Goal: Information Seeking & Learning: Learn about a topic

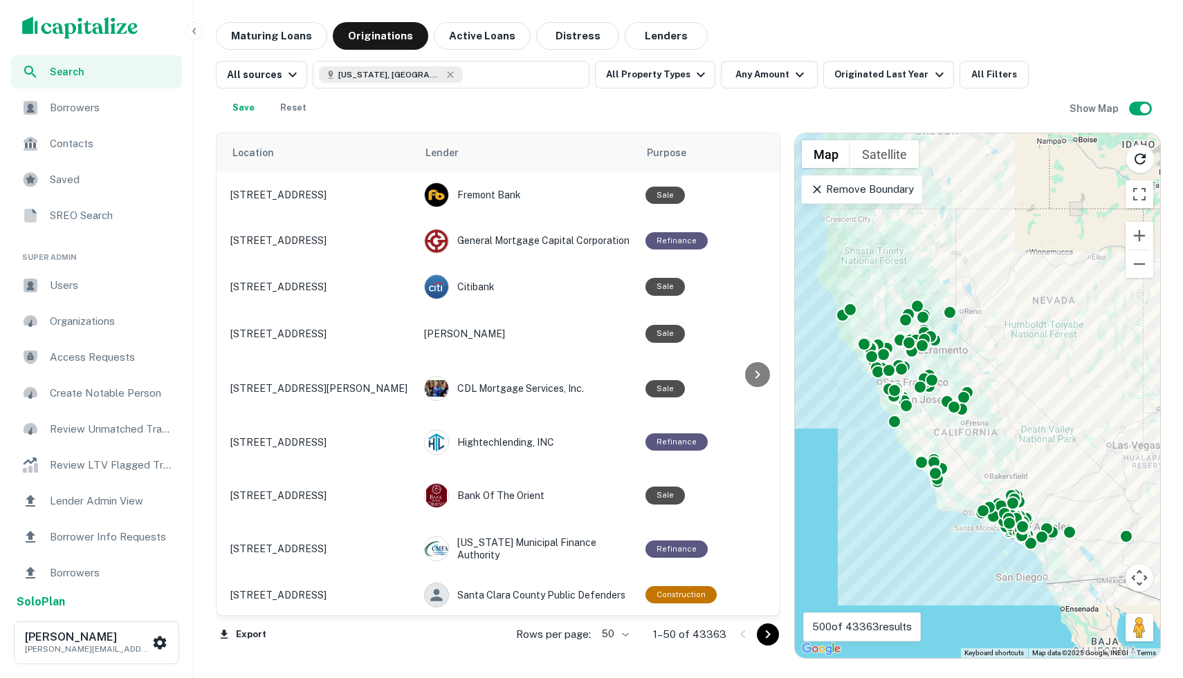
click at [275, 21] on div "Search Borrowers Contacts Saved SREO Search Super Admin Users Organizations Acc…" at bounding box center [591, 339] width 1183 height 678
click at [496, 39] on button "Active Loans" at bounding box center [482, 36] width 97 height 28
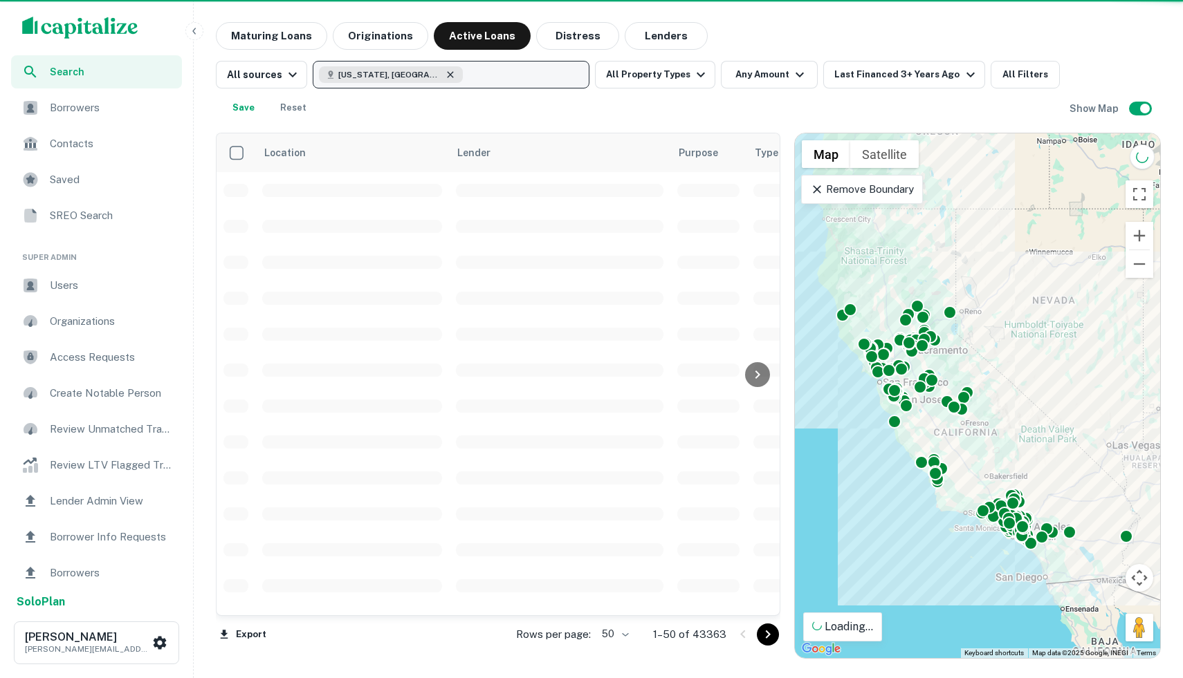
click at [445, 71] on icon "button" at bounding box center [450, 74] width 11 height 11
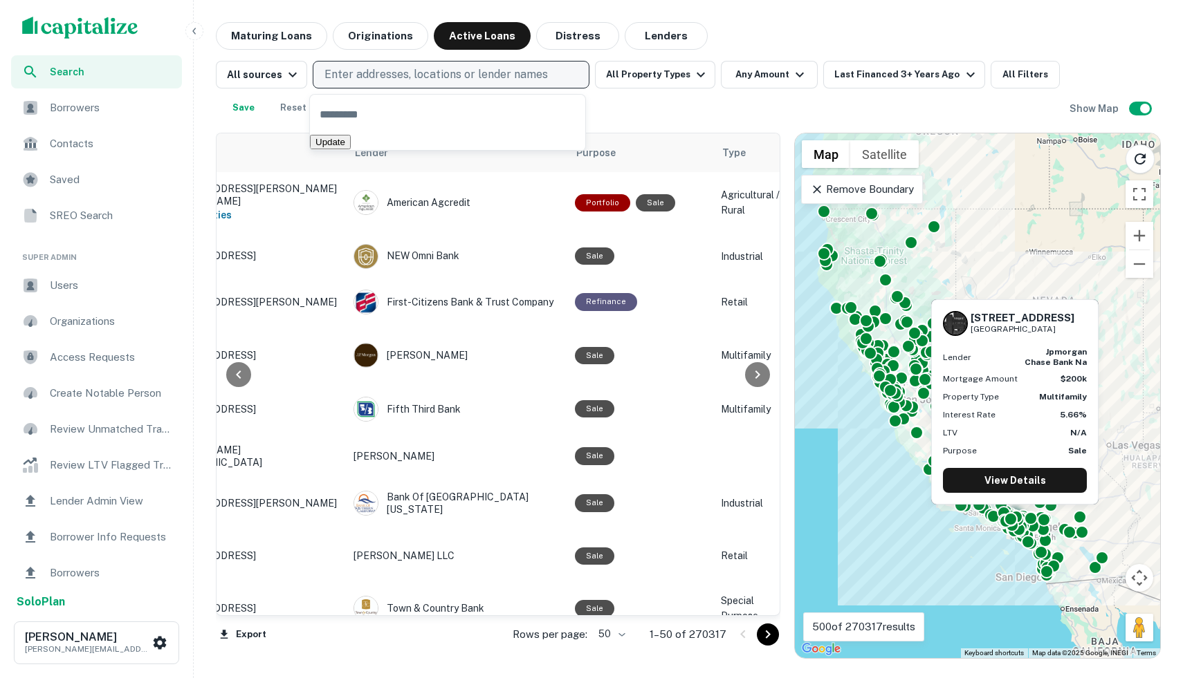
scroll to position [0, 113]
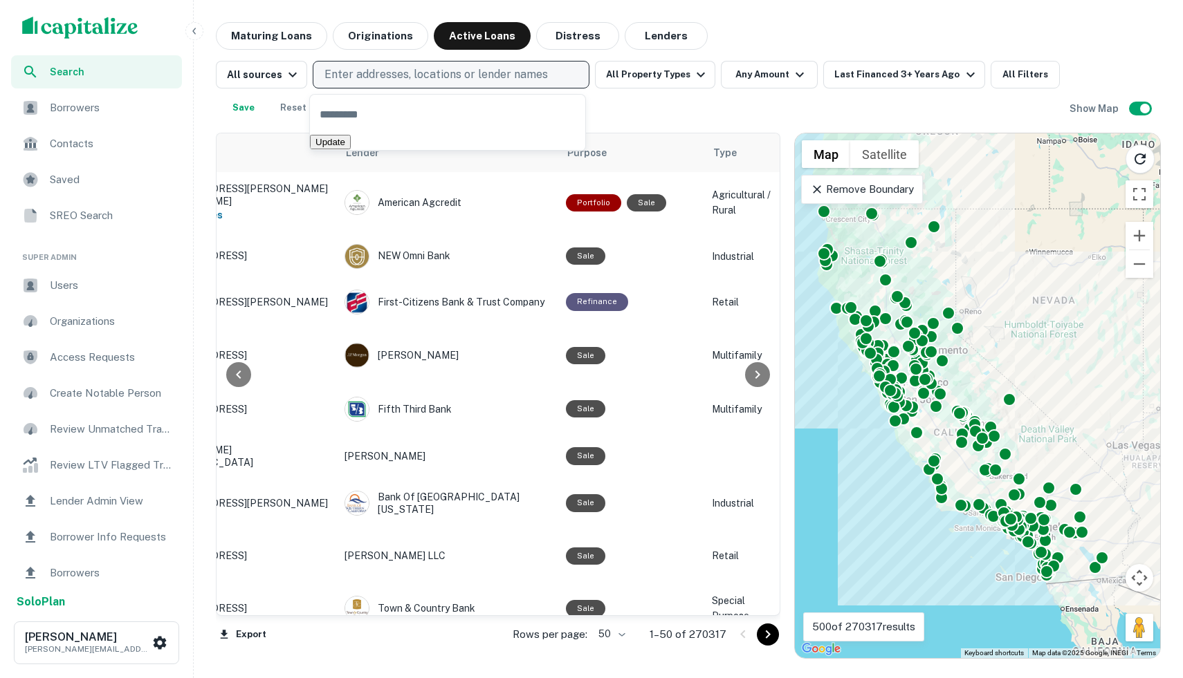
click at [642, 100] on div "All sources Enter addresses, locations or lender names All Property Types Any A…" at bounding box center [642, 91] width 853 height 61
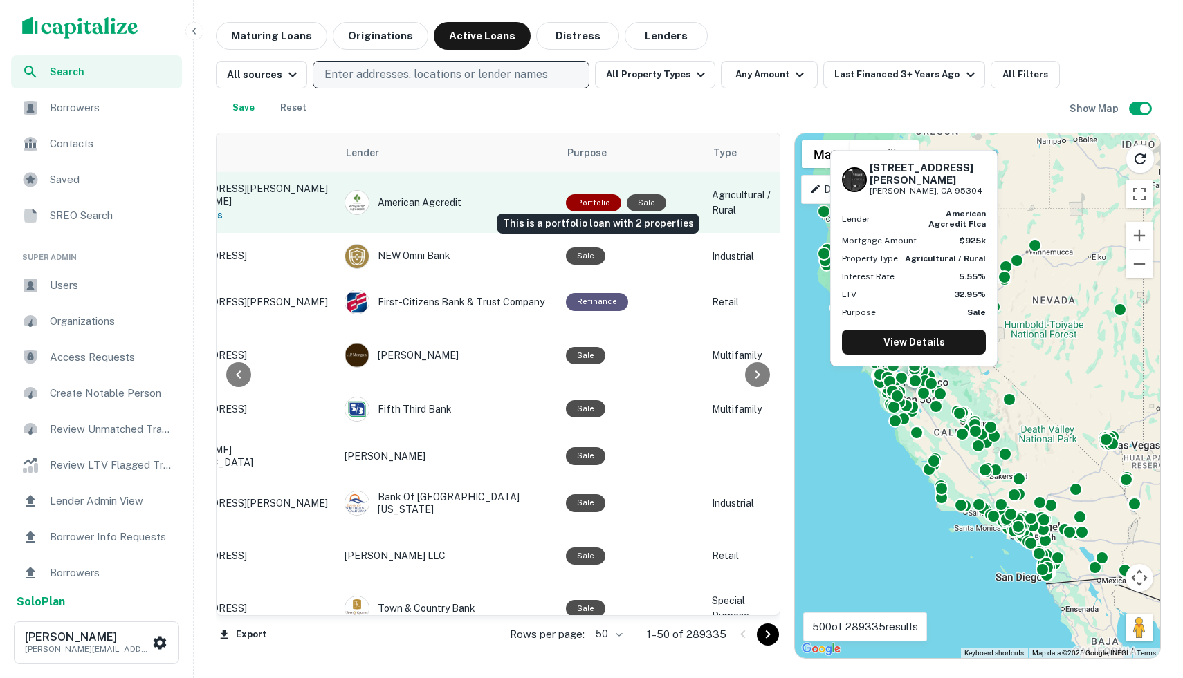
click at [593, 197] on div "Portfolio" at bounding box center [593, 202] width 55 height 17
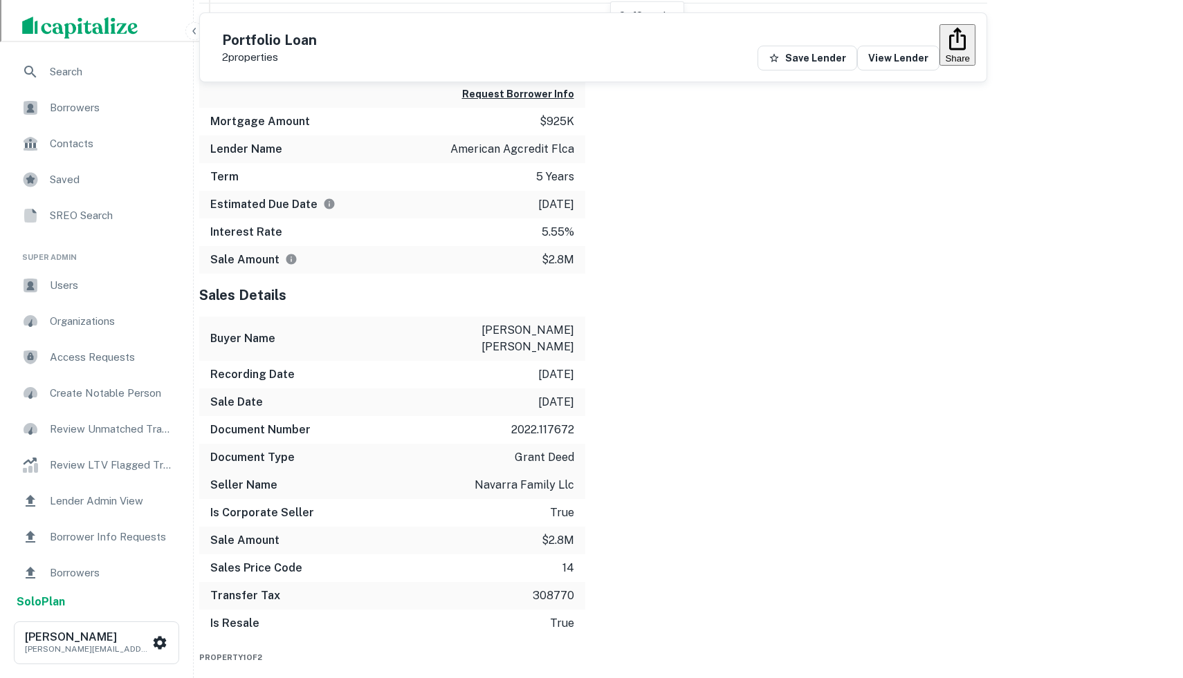
scroll to position [808, 0]
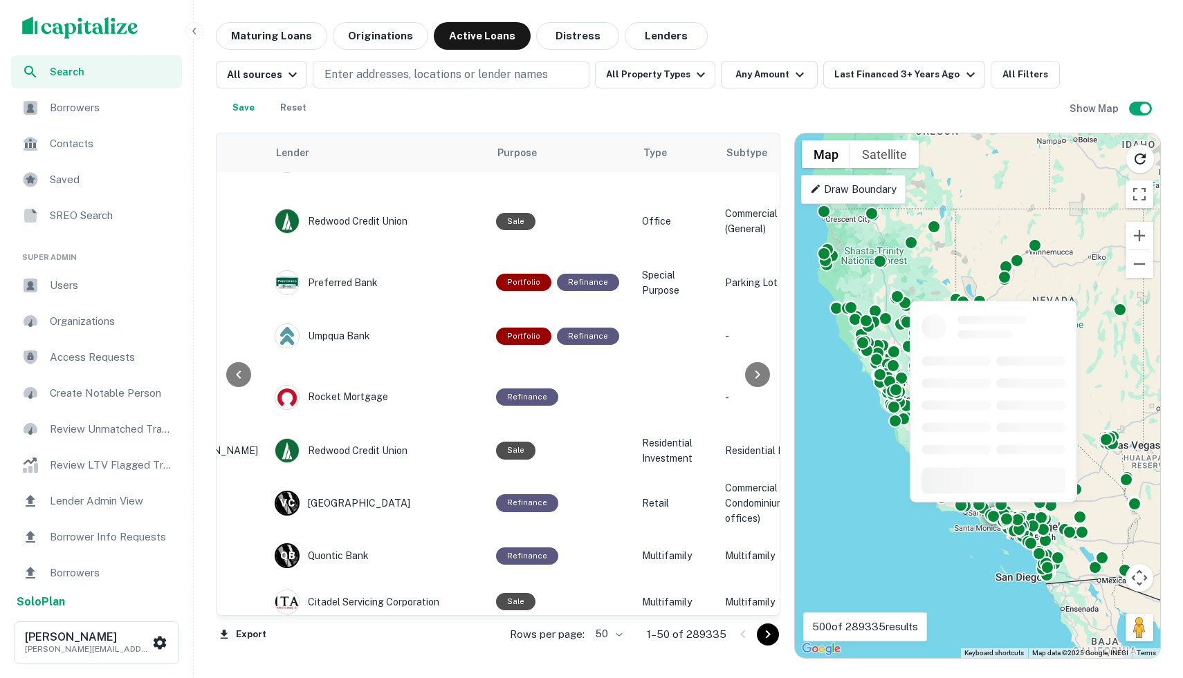
scroll to position [2030, 183]
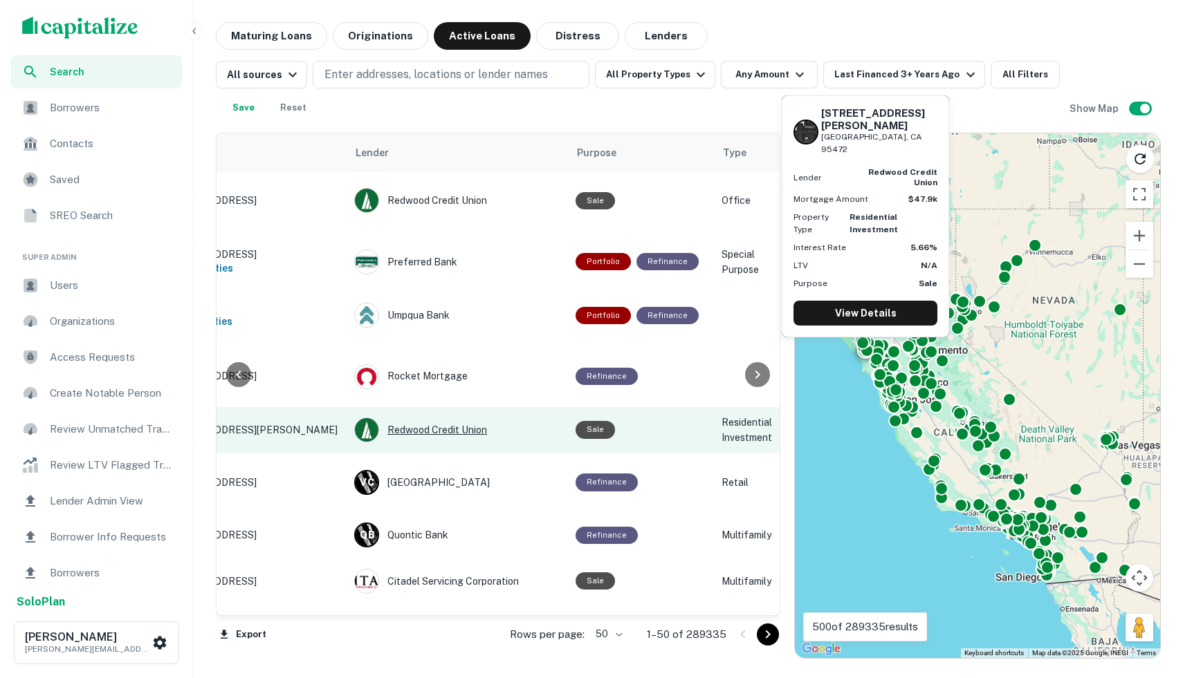
scroll to position [2030, 0]
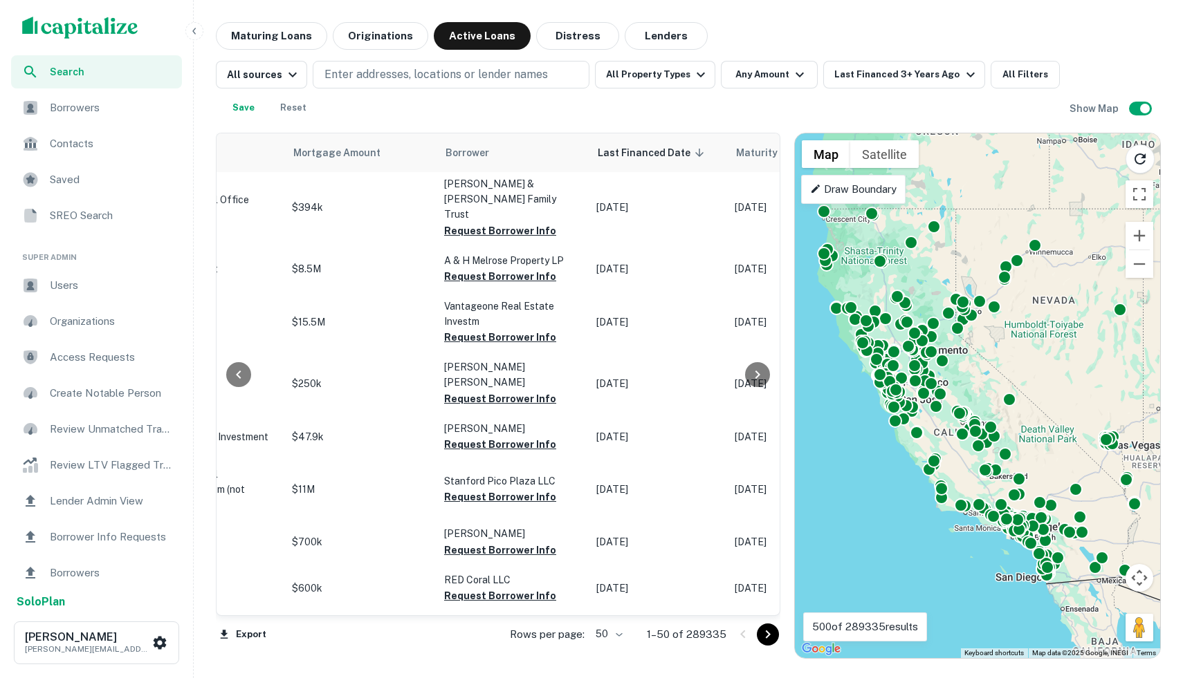
scroll to position [2030, 771]
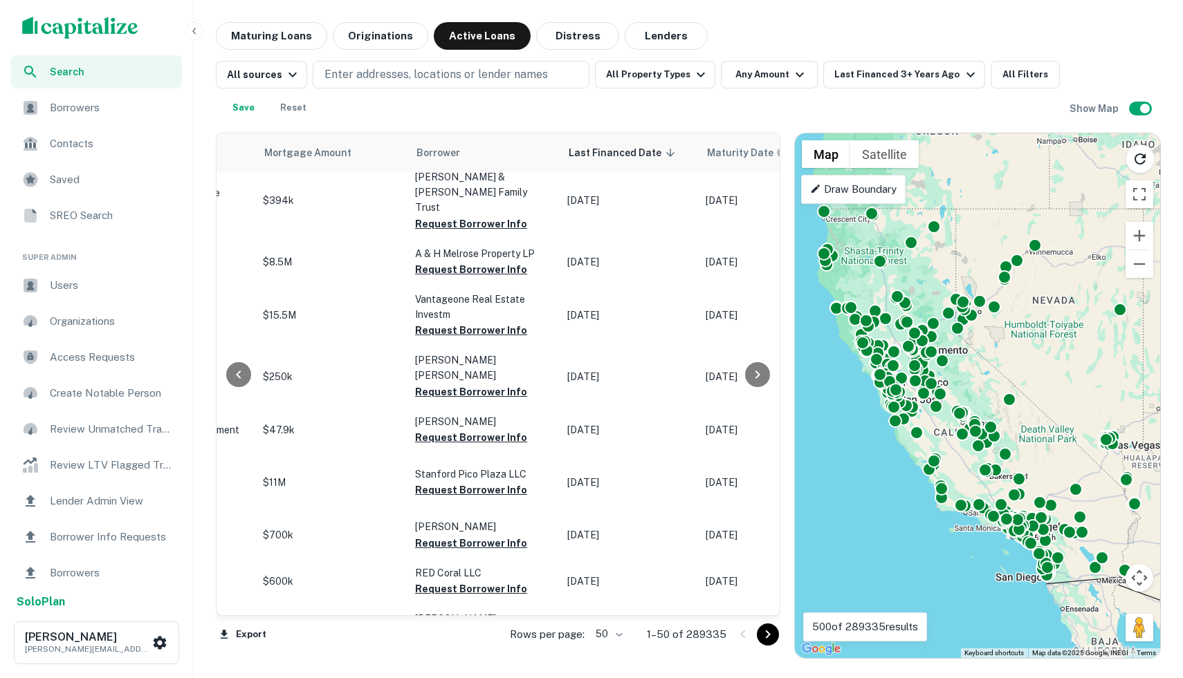
click at [765, 638] on icon "Go to next page" at bounding box center [767, 635] width 5 height 8
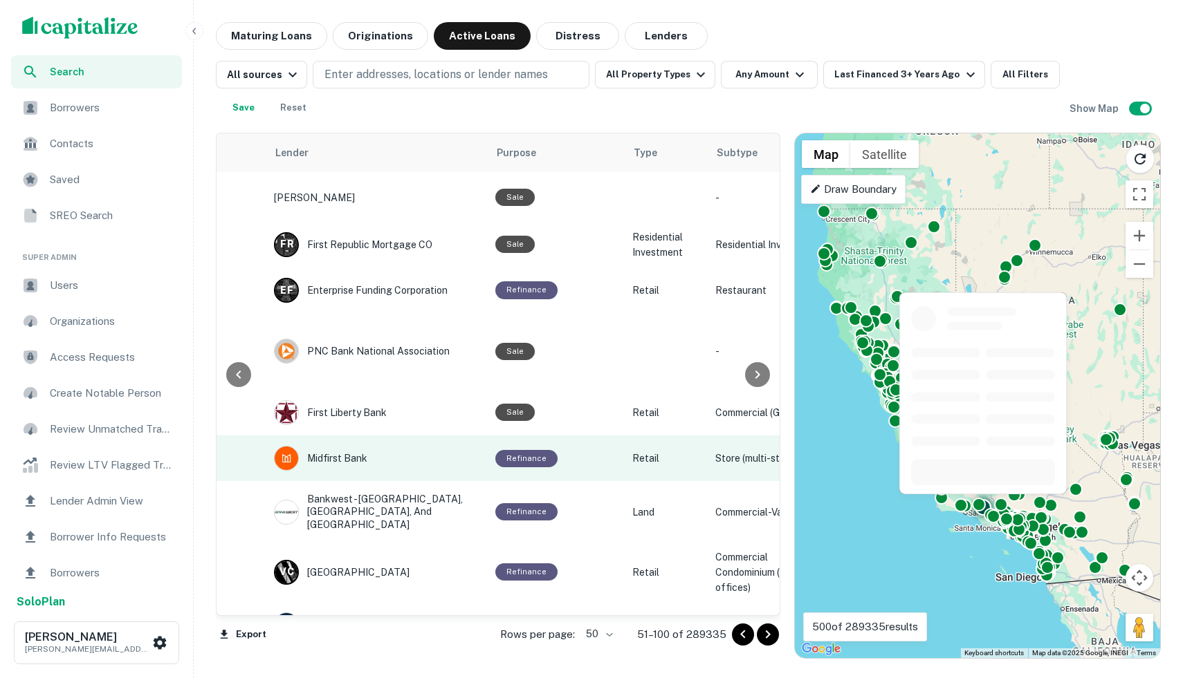
scroll to position [2092, 183]
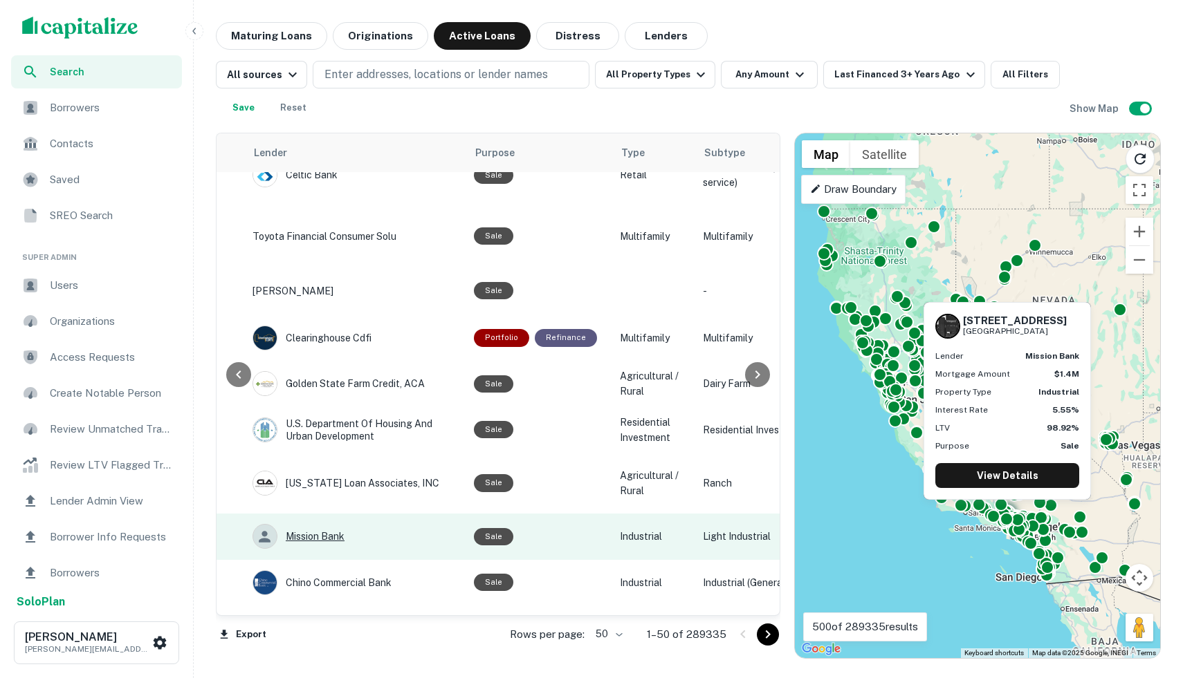
scroll to position [28, 214]
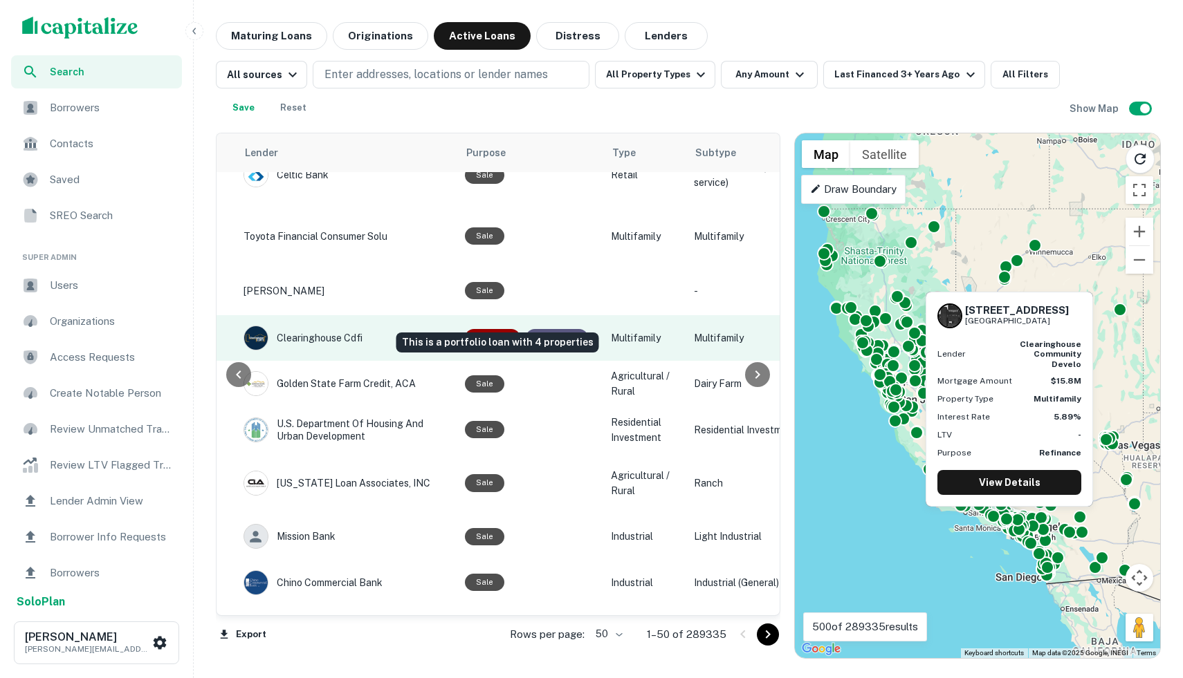
click at [494, 329] on div "Portfolio" at bounding box center [492, 337] width 55 height 17
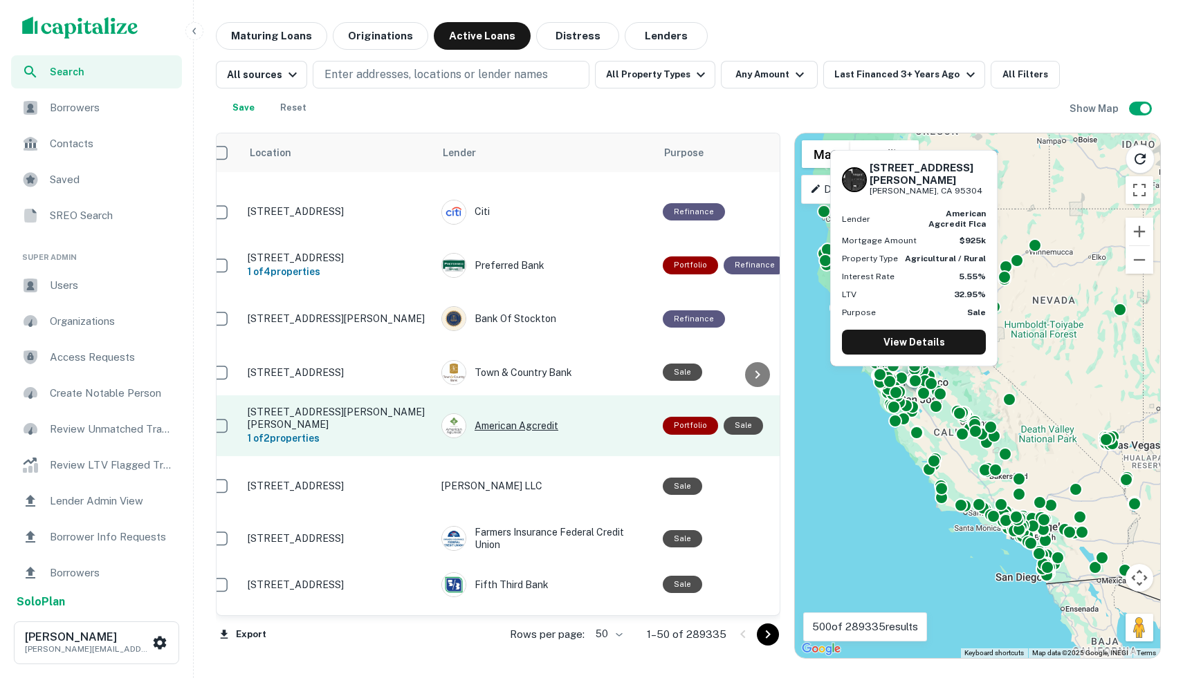
scroll to position [39, 16]
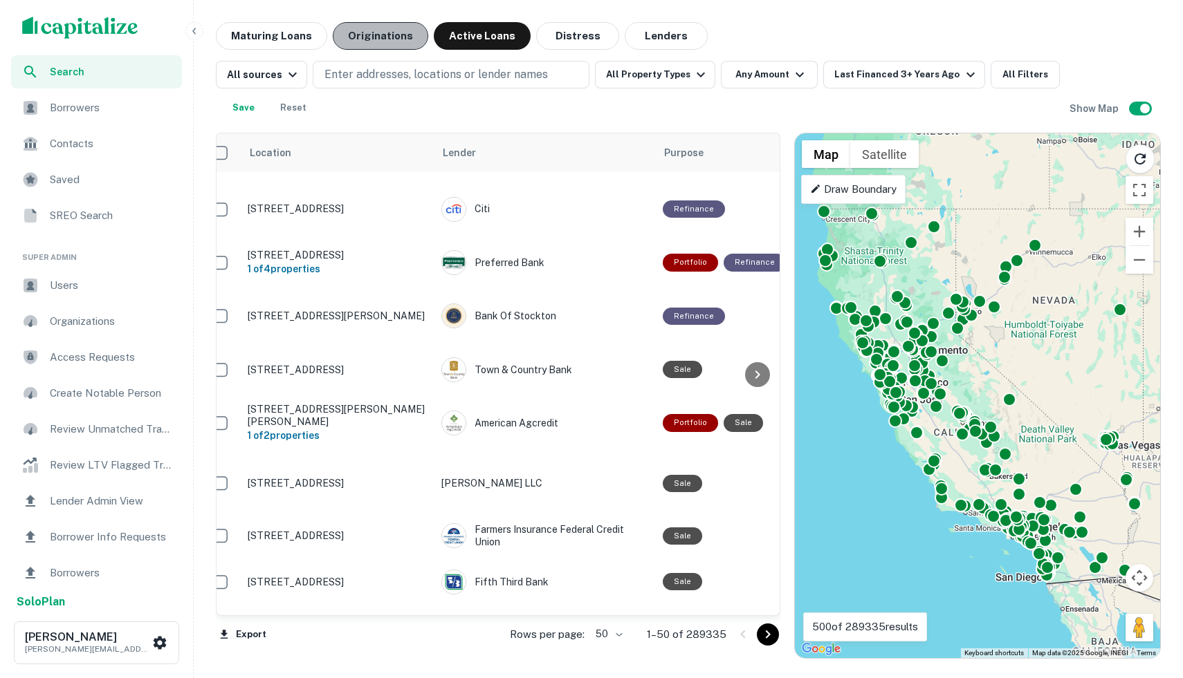
click at [375, 41] on button "Originations" at bounding box center [380, 36] width 95 height 28
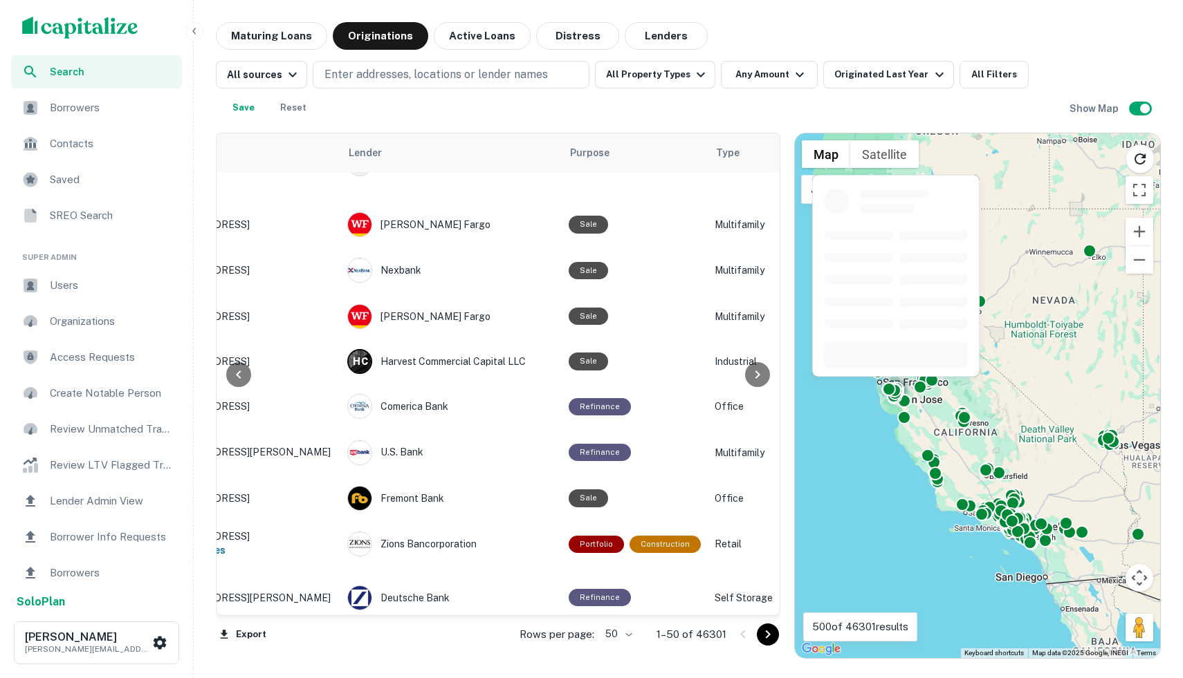
scroll to position [307, 110]
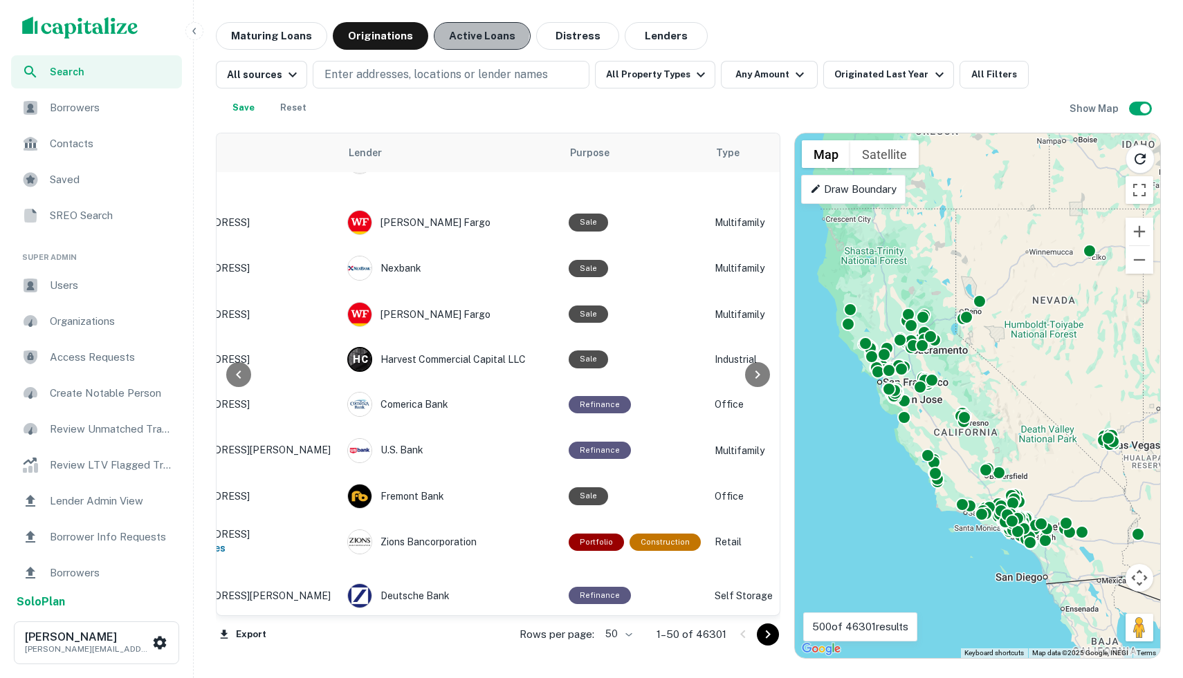
click at [450, 33] on button "Active Loans" at bounding box center [482, 36] width 97 height 28
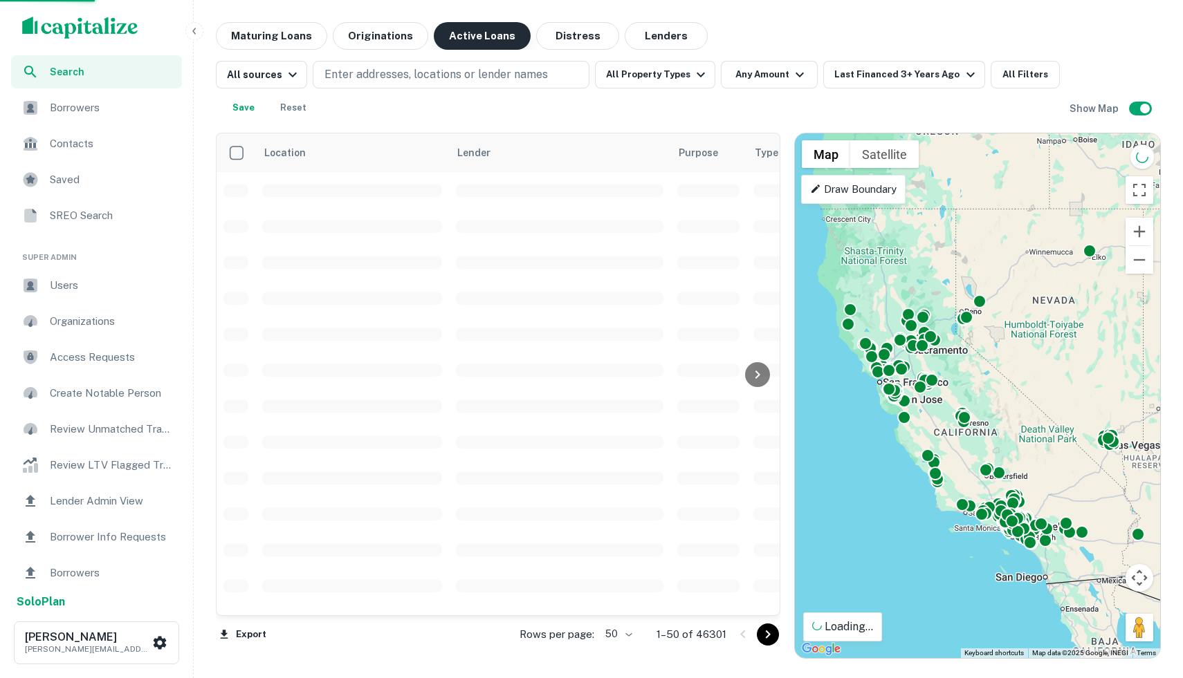
scroll to position [307, 0]
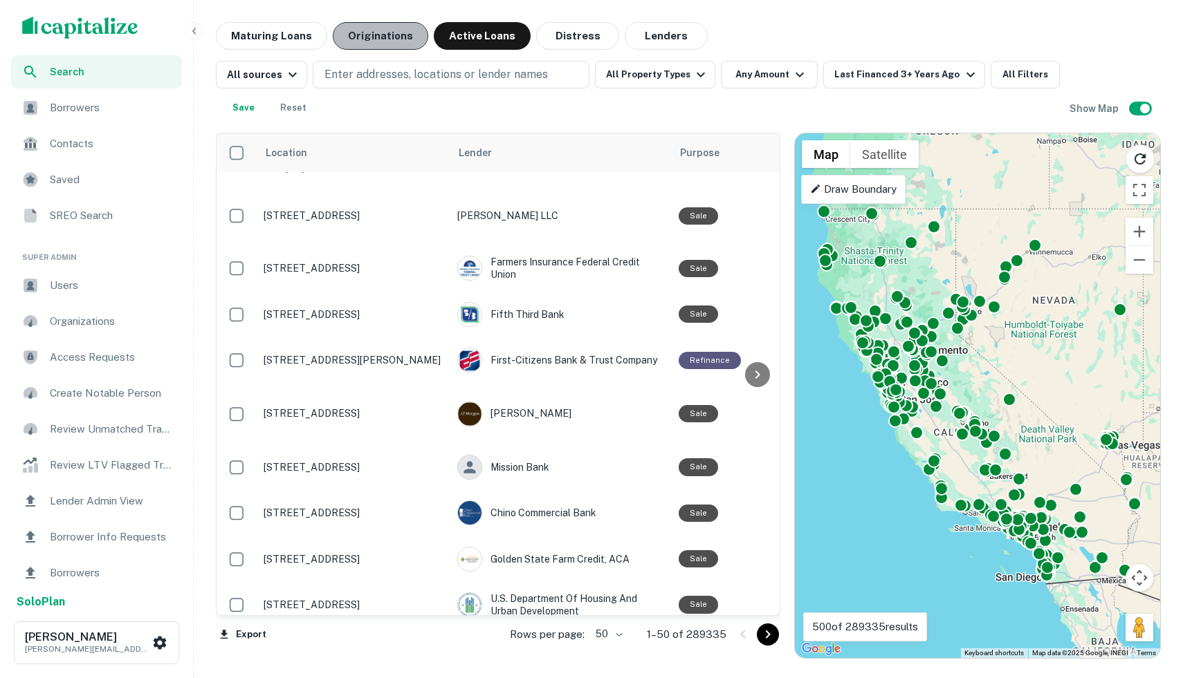
click at [391, 43] on button "Originations" at bounding box center [380, 36] width 95 height 28
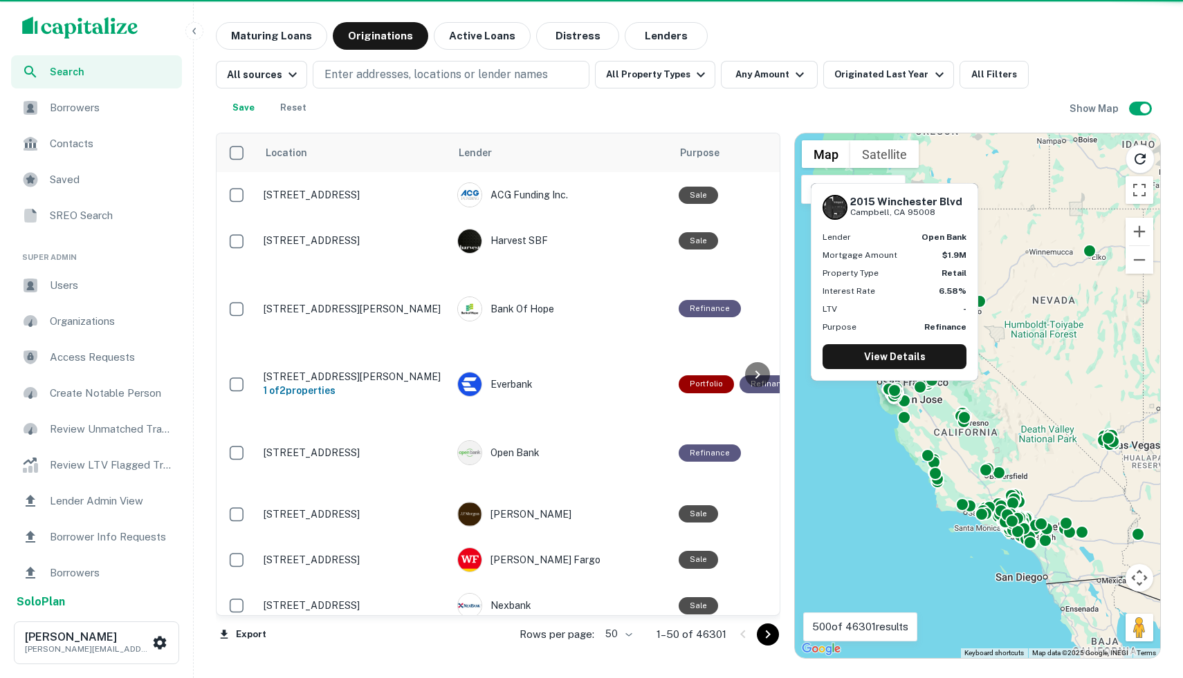
scroll to position [0, 1]
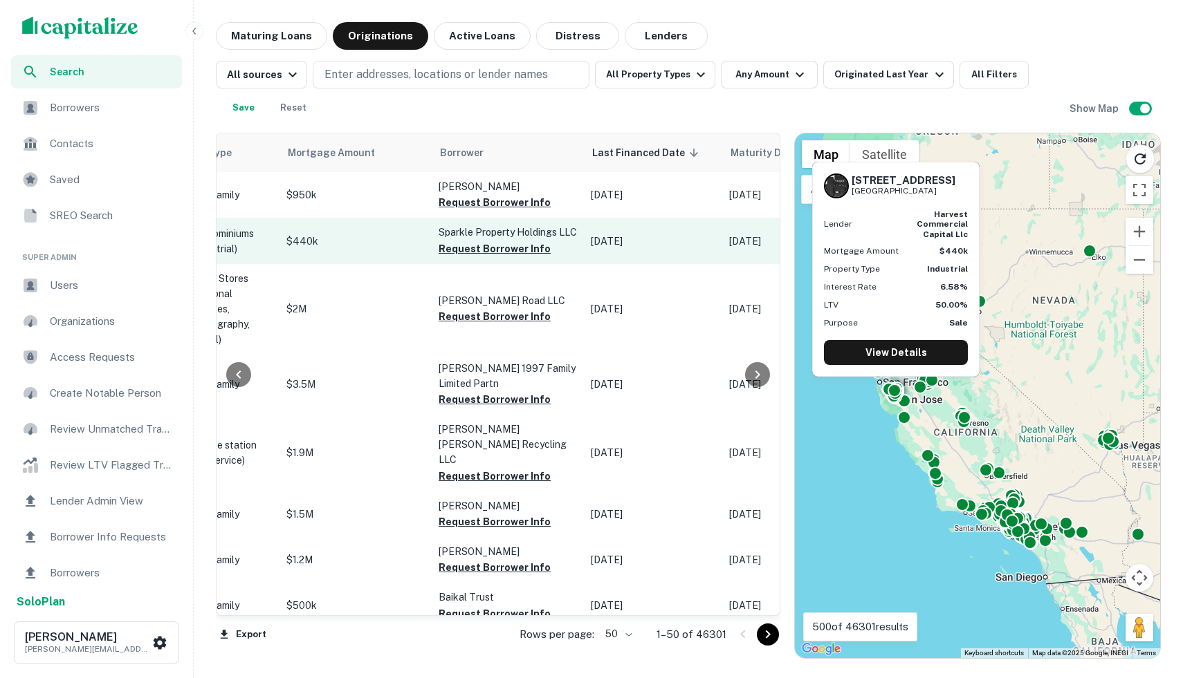
scroll to position [0, 1021]
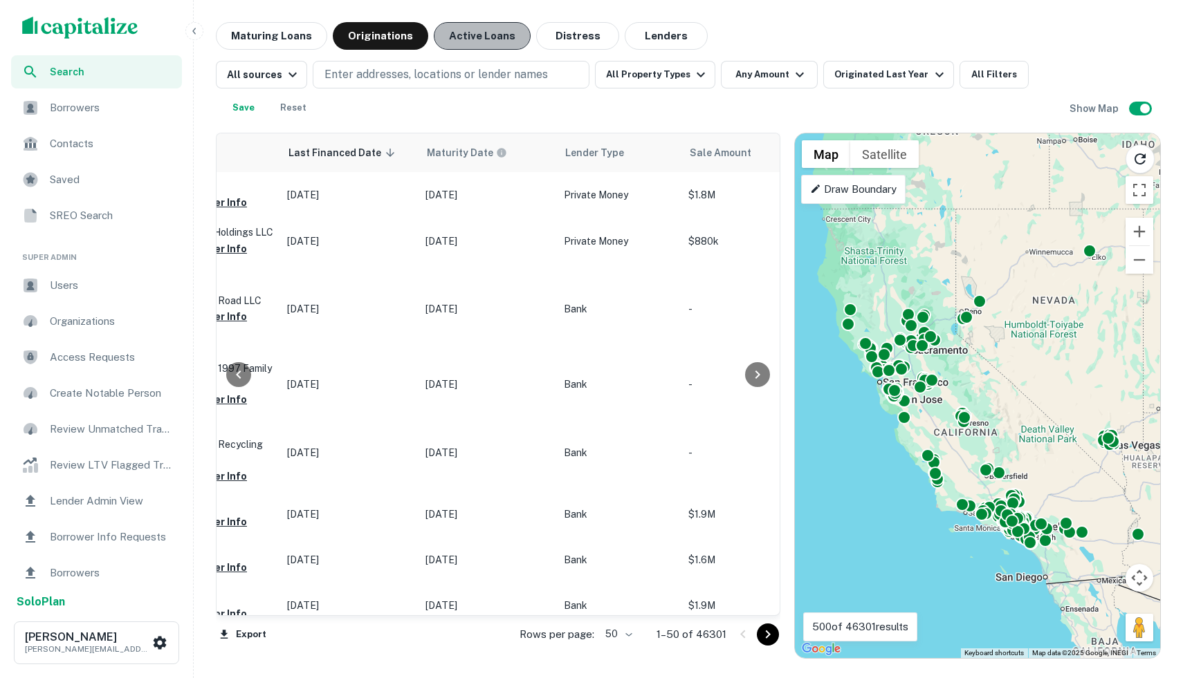
click at [503, 39] on button "Active Loans" at bounding box center [482, 36] width 97 height 28
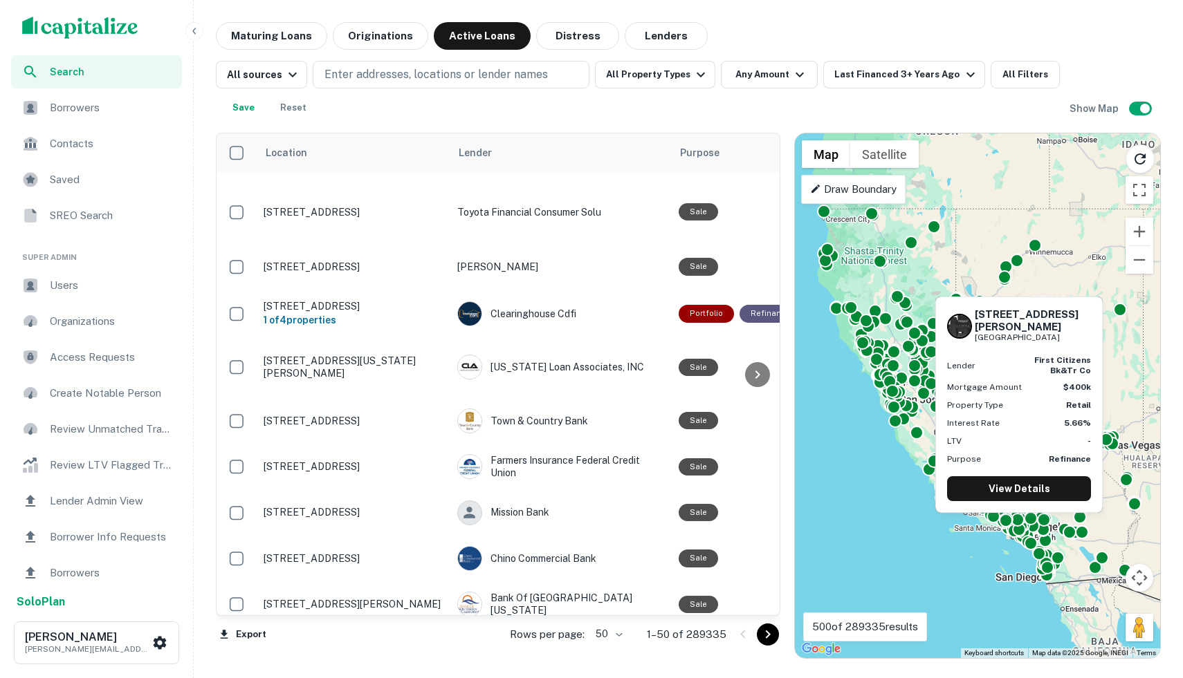
scroll to position [1203, 0]
